Goal: Task Accomplishment & Management: Manage account settings

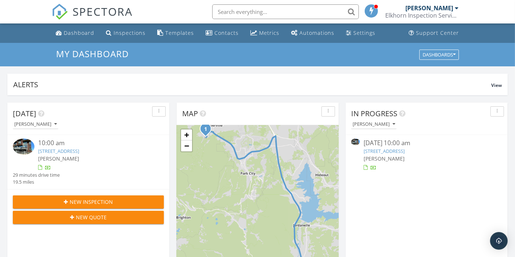
click at [405, 149] on link "3481 Ridgeline Dr , Park City, UT 84098" at bounding box center [384, 151] width 41 height 7
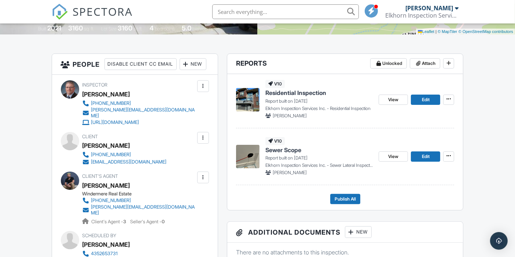
scroll to position [163, 0]
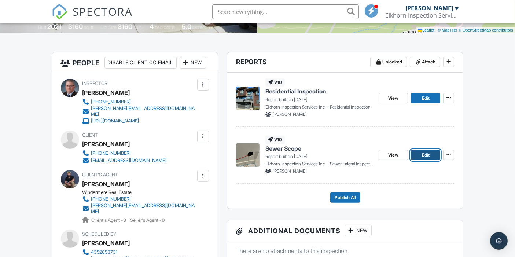
click at [427, 156] on span "Edit" at bounding box center [426, 154] width 8 height 7
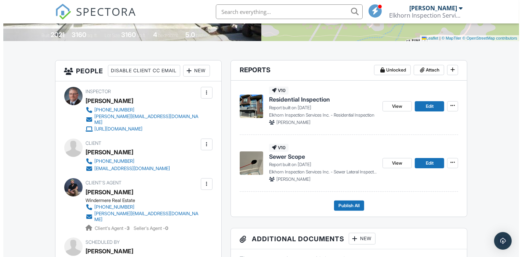
scroll to position [163, 0]
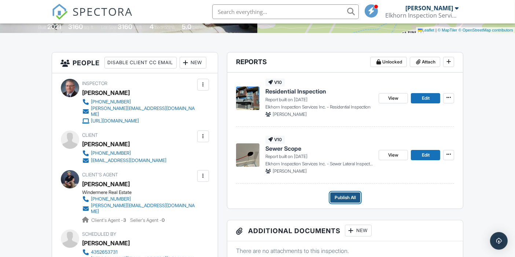
click at [348, 198] on span "Publish All" at bounding box center [345, 197] width 21 height 7
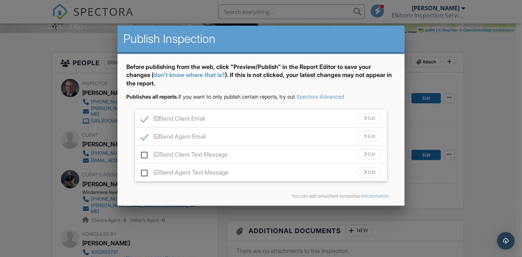
click at [363, 113] on div "Edit" at bounding box center [369, 118] width 23 height 10
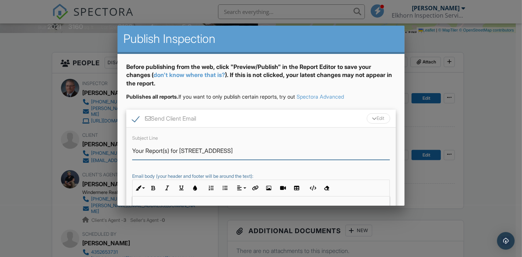
click at [171, 150] on input "Your Report(s) for 3481 Ridgeline Dr" at bounding box center [260, 151] width 257 height 18
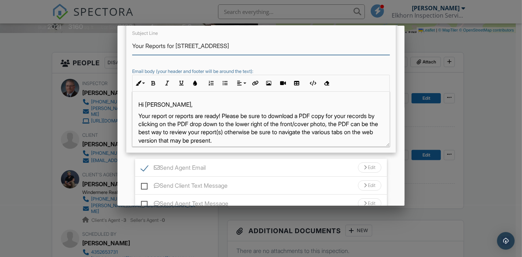
scroll to position [122, 0]
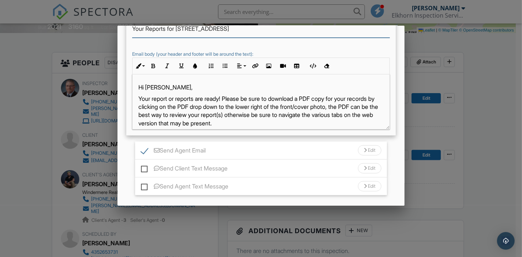
type input "Your Reports for 3481 Ridgeline Dr"
click at [178, 99] on p "Your report or reports are ready! Please be sure to download a PDF copy for you…" at bounding box center [260, 111] width 245 height 33
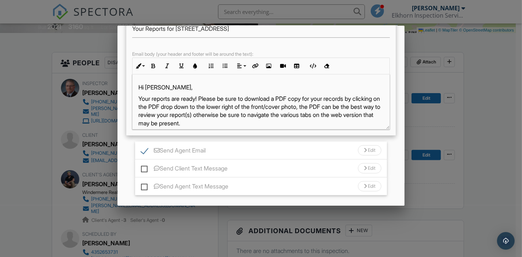
click at [259, 114] on p "Your reports are ready! Please be sure to download a PDF copy for your records …" at bounding box center [260, 111] width 245 height 33
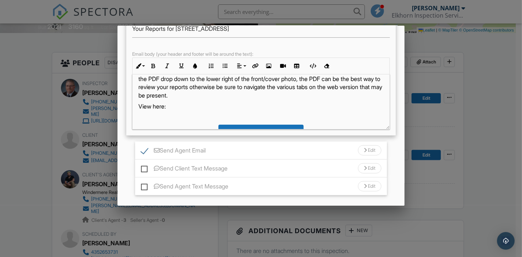
scroll to position [41, 0]
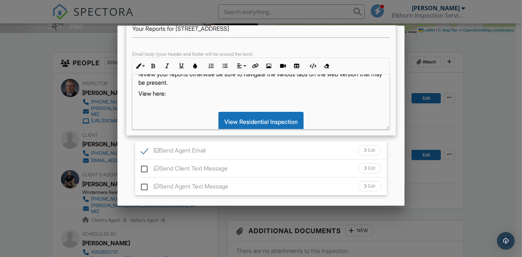
click at [268, 84] on p "Your reports are ready! Please be sure to download a PDF copy for your records …" at bounding box center [260, 70] width 245 height 33
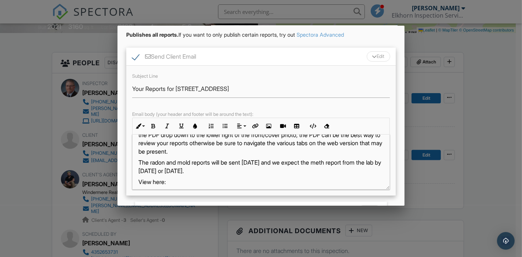
scroll to position [19, 0]
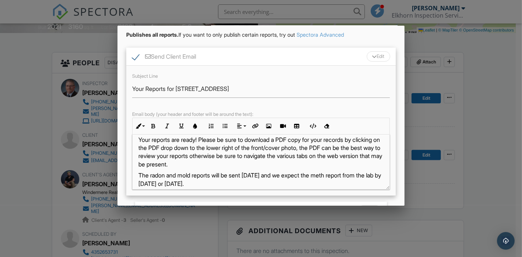
drag, startPoint x: 137, startPoint y: 173, endPoint x: 263, endPoint y: 179, distance: 125.6
click at [263, 179] on div "Hi Ryan, Your reports are ready! Please be sure to download a PDF copy for your…" at bounding box center [260, 228] width 257 height 224
copy p "The radon and mold reports will be sent on Monday and we expect the meth report…"
click at [151, 126] on icon "button" at bounding box center [153, 126] width 5 height 5
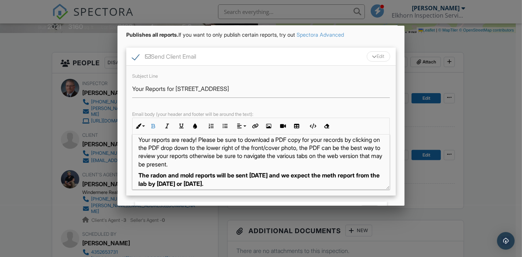
click at [366, 55] on div "Edit" at bounding box center [377, 56] width 23 height 10
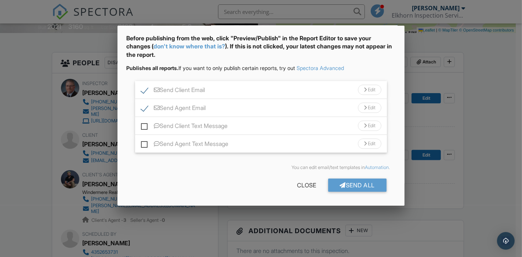
scroll to position [28, 0]
click at [360, 106] on div "Edit" at bounding box center [369, 108] width 23 height 10
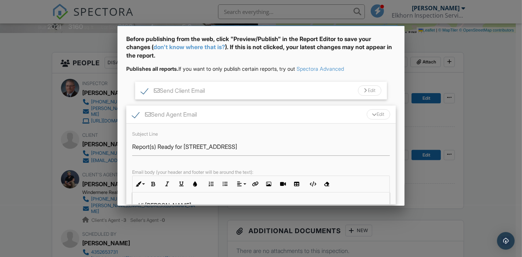
scroll to position [62, 0]
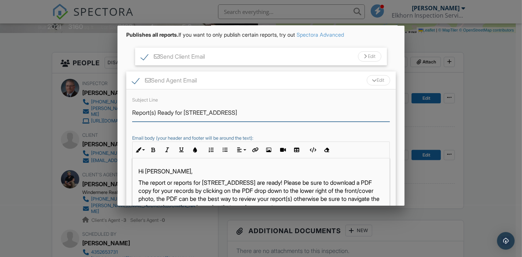
click at [156, 112] on input "Report(s) Ready for 3481 Ridgeline Dr" at bounding box center [260, 113] width 257 height 18
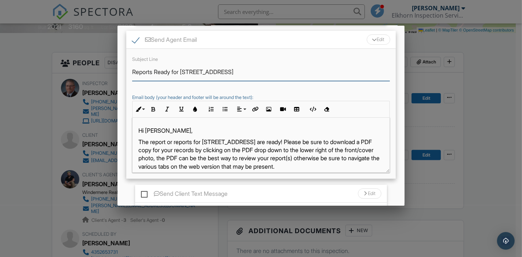
type input "Reports Ready for 3481 Ridgeline Dr"
click at [176, 140] on p "The report or reports for 3481 Ridgeline Dr are ready! Please be sure to downlo…" at bounding box center [260, 154] width 245 height 33
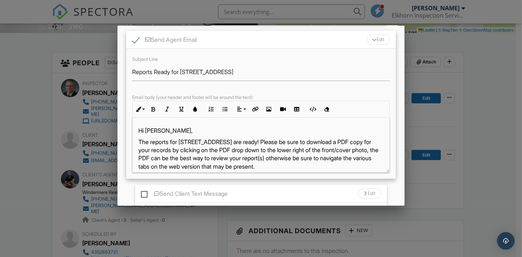
click at [334, 159] on p "The reports for 3481 Ridgeline Dr are ready! Please be sure to download a PDF c…" at bounding box center [260, 154] width 245 height 33
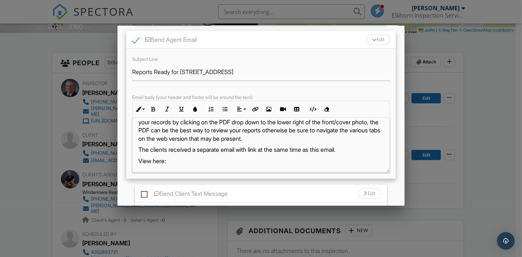
scroll to position [41, 0]
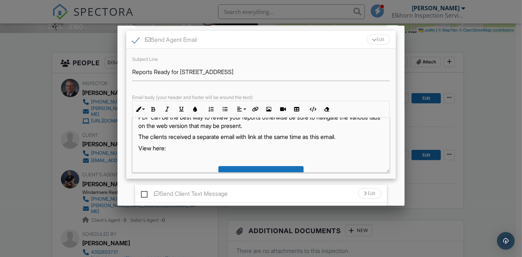
click at [350, 127] on p "The reports for 3481 Ridgeline Dr are ready! Please be sure to download a PDF c…" at bounding box center [260, 113] width 245 height 33
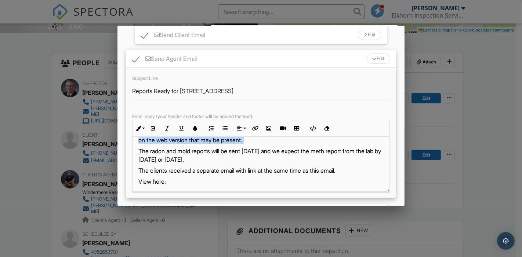
scroll to position [40, 0]
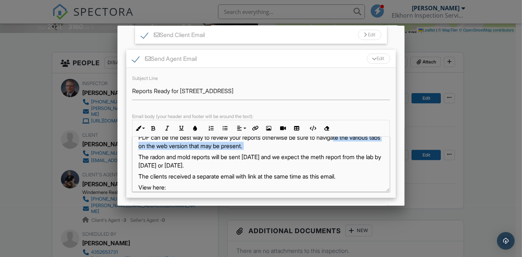
drag, startPoint x: 139, startPoint y: 139, endPoint x: 258, endPoint y: 165, distance: 121.7
click at [258, 165] on p "The radon and mold reports will be sent on Monday and we expect the meth report…" at bounding box center [260, 161] width 245 height 17
click at [154, 127] on icon "button" at bounding box center [153, 128] width 5 height 5
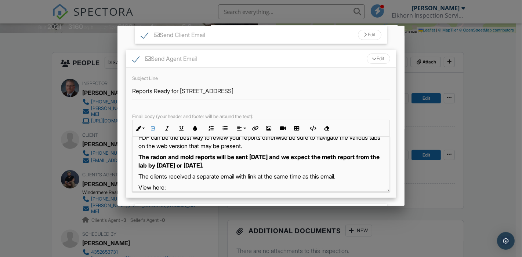
click at [372, 59] on div at bounding box center [374, 59] width 5 height 3
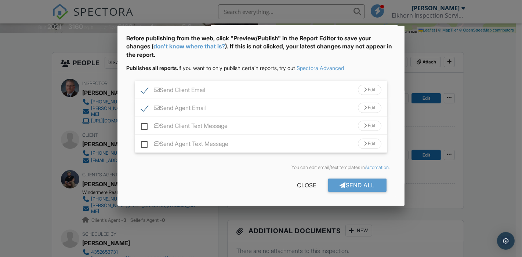
scroll to position [28, 0]
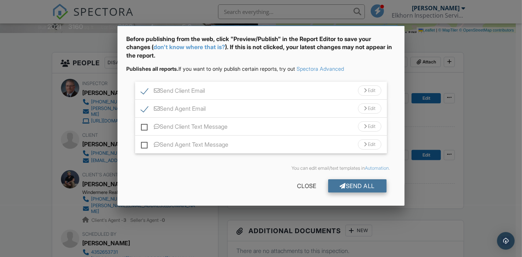
click at [351, 188] on div "Send All" at bounding box center [357, 185] width 59 height 13
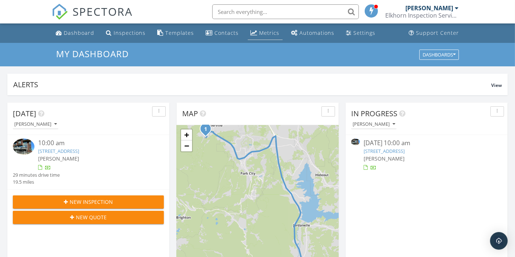
click at [260, 31] on div "Metrics" at bounding box center [270, 32] width 20 height 7
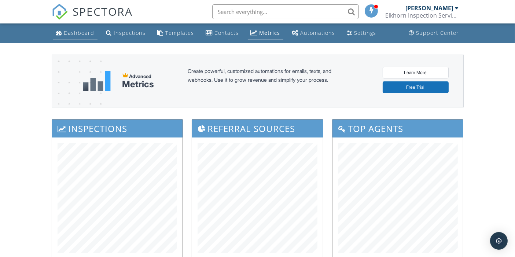
click at [79, 34] on div "Dashboard" at bounding box center [79, 32] width 30 height 7
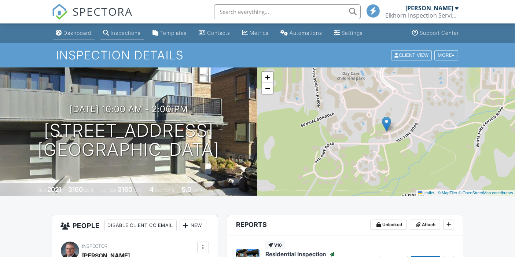
click at [74, 32] on div "Dashboard" at bounding box center [78, 33] width 28 height 6
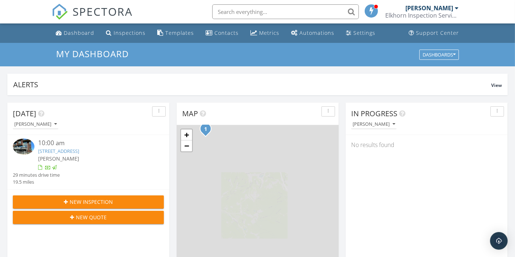
scroll to position [680, 528]
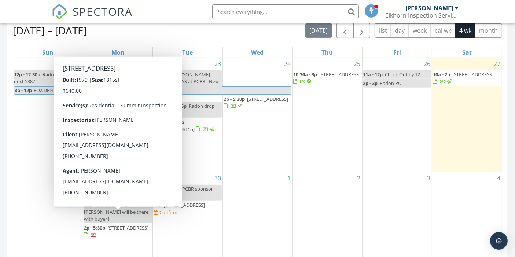
scroll to position [326, 0]
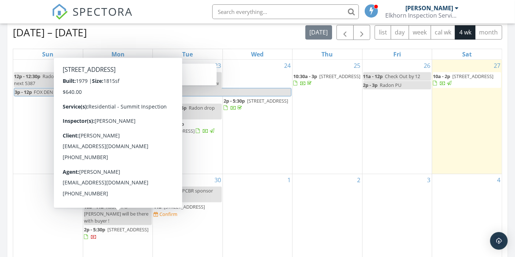
click at [118, 226] on span "[STREET_ADDRESS]" at bounding box center [127, 229] width 41 height 7
